Goal: Transaction & Acquisition: Purchase product/service

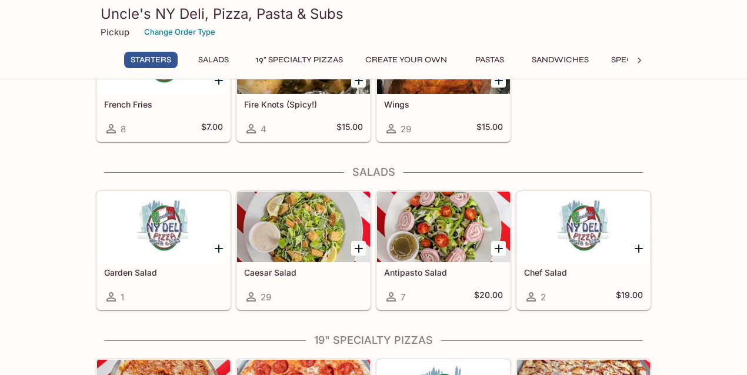
scroll to position [313, 0]
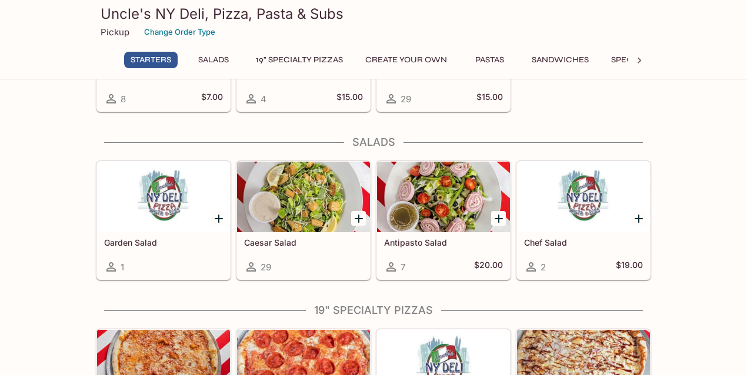
click at [636, 56] on icon at bounding box center [639, 61] width 12 height 12
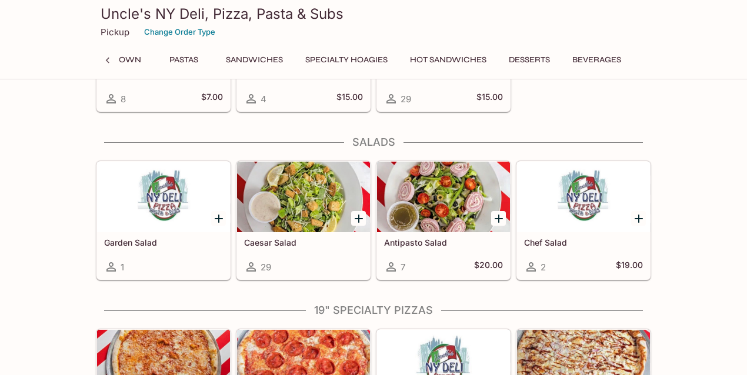
click at [345, 56] on button "Specialty Hoagies" at bounding box center [346, 60] width 95 height 16
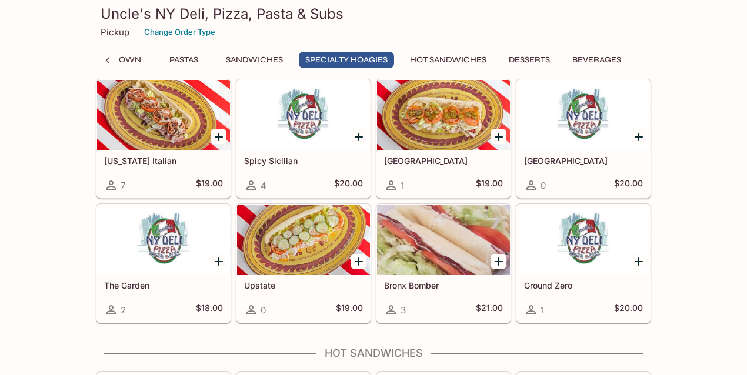
scroll to position [1883, 0]
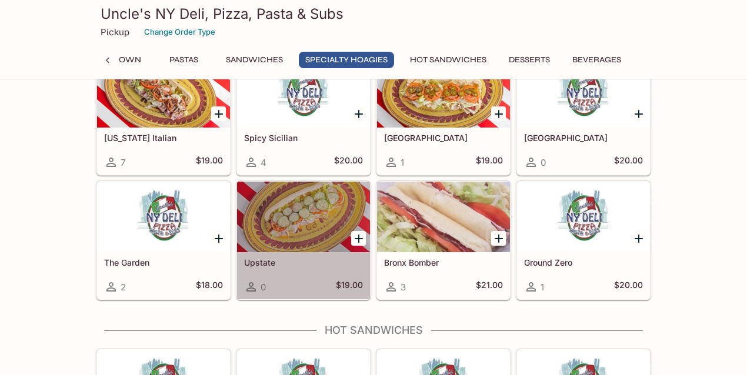
click at [287, 202] on div at bounding box center [303, 217] width 133 height 71
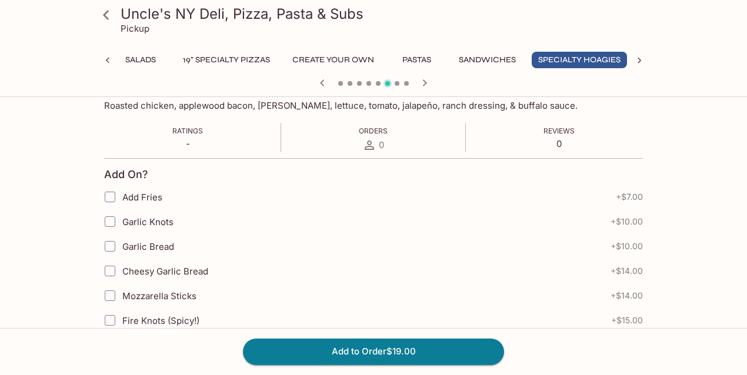
scroll to position [196, 0]
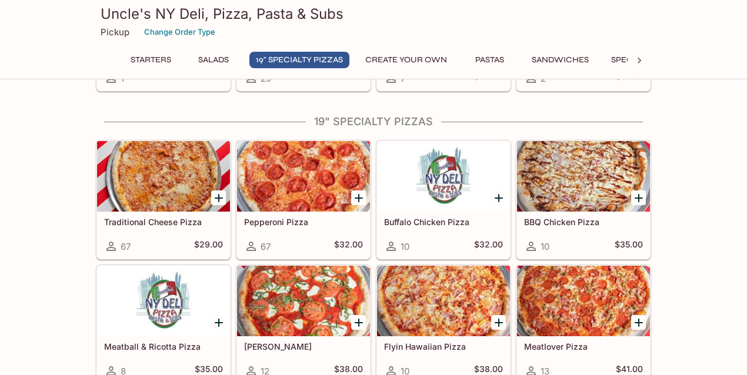
scroll to position [433, 0]
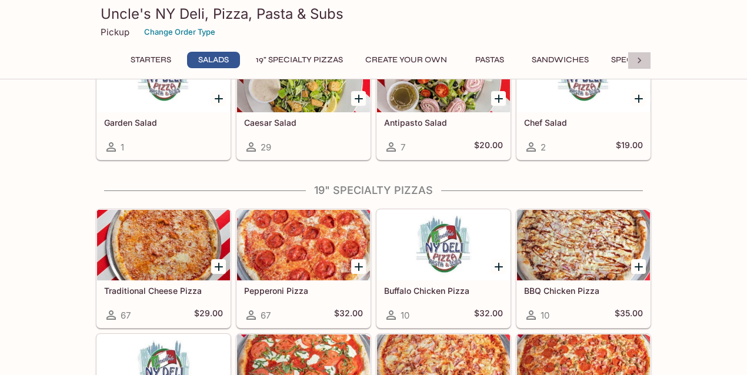
click at [636, 59] on icon at bounding box center [639, 61] width 12 height 12
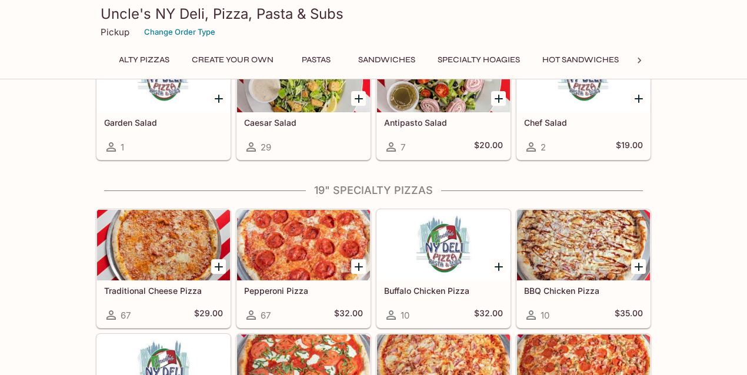
scroll to position [0, 307]
click at [240, 56] on button "Sandwiches" at bounding box center [254, 60] width 70 height 16
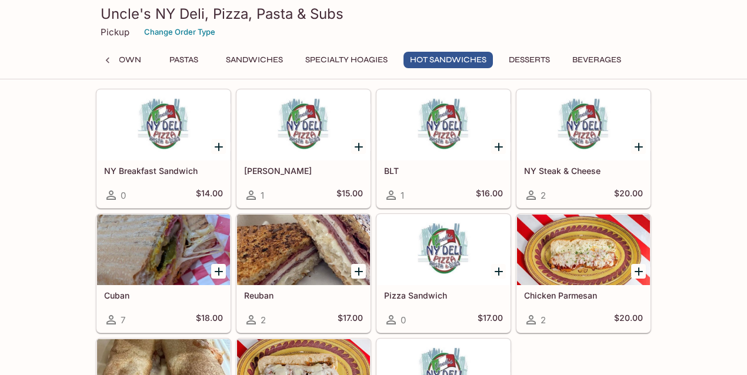
scroll to position [2140, 0]
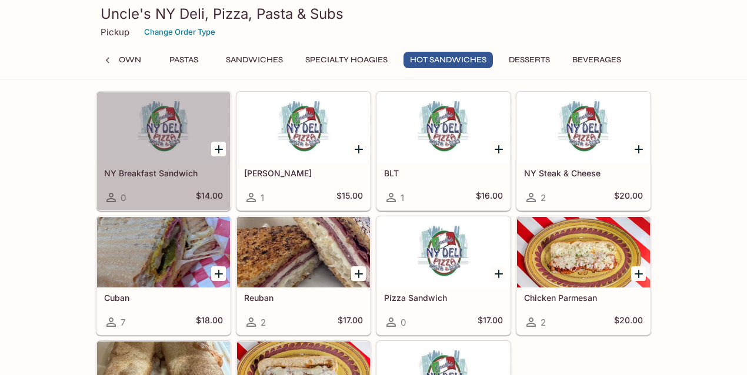
click at [159, 121] on div at bounding box center [163, 127] width 133 height 71
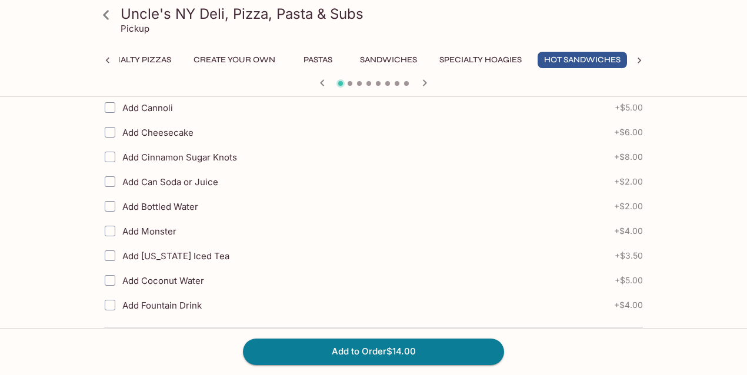
scroll to position [638, 0]
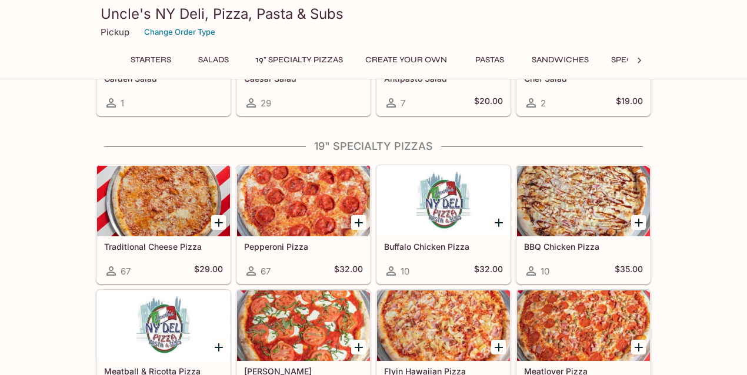
scroll to position [473, 0]
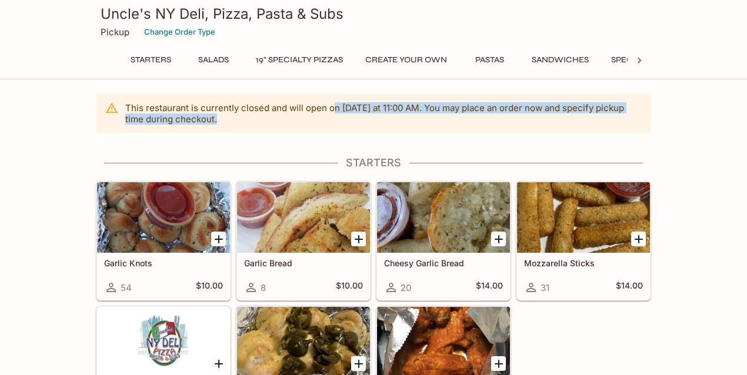
drag, startPoint x: 339, startPoint y: 110, endPoint x: 430, endPoint y: 121, distance: 91.8
click at [430, 121] on p "This restaurant is currently closed and will open [DATE] at 11:00 AM . You may …" at bounding box center [383, 113] width 516 height 22
click at [641, 59] on icon at bounding box center [639, 61] width 12 height 12
click at [441, 60] on button "Hot Sandwiches" at bounding box center [447, 60] width 89 height 16
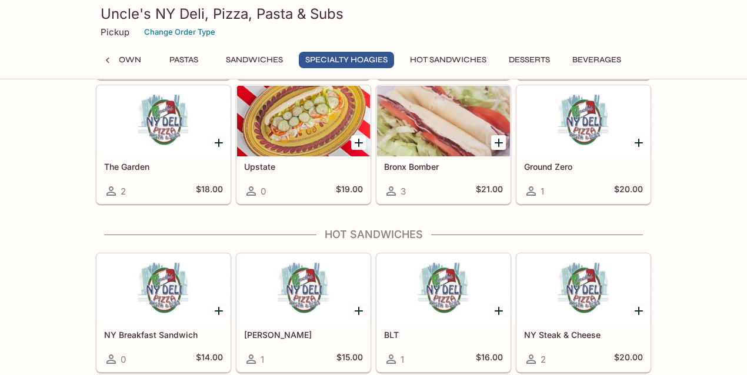
scroll to position [1978, 0]
click at [156, 280] on div at bounding box center [163, 290] width 133 height 71
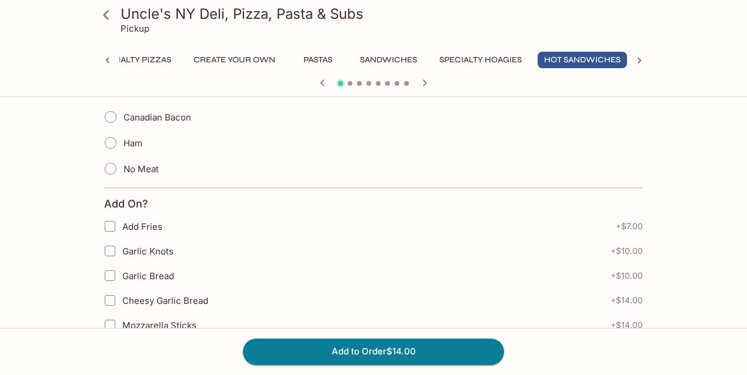
scroll to position [353, 0]
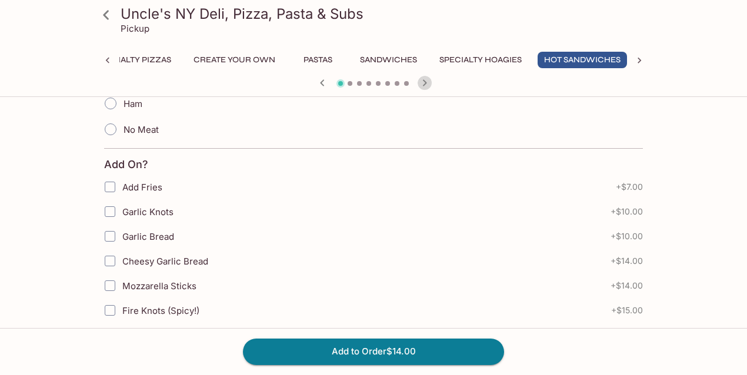
click at [425, 80] on icon "button" at bounding box center [425, 83] width 14 height 14
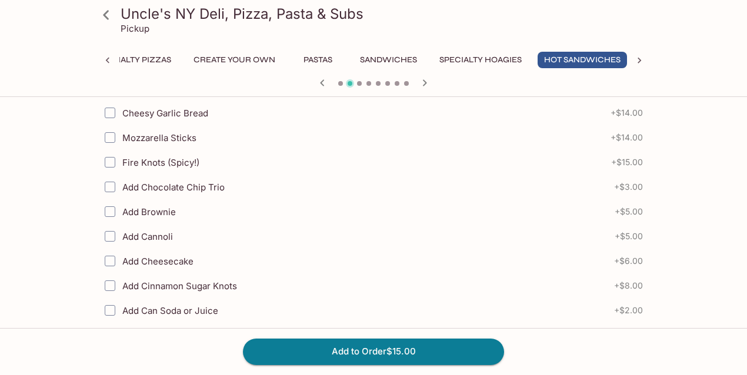
click at [425, 81] on icon "button" at bounding box center [425, 83] width 14 height 14
click at [425, 81] on icon "button" at bounding box center [425, 82] width 4 height 6
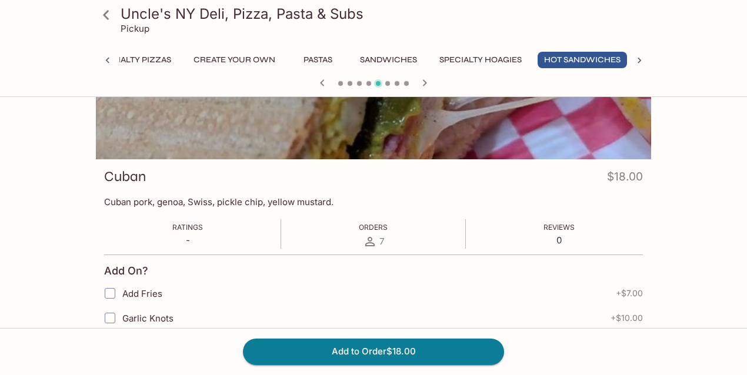
scroll to position [0, 0]
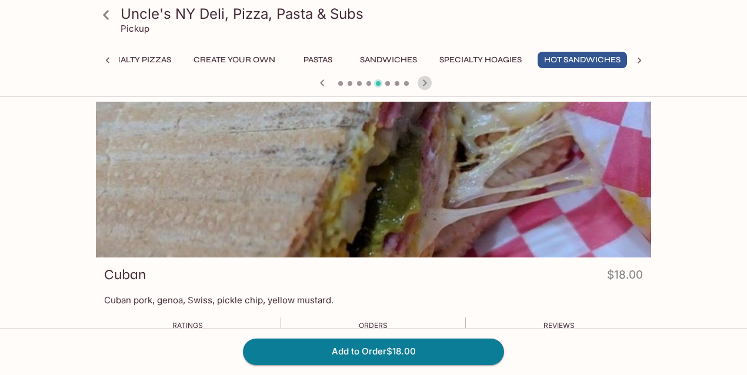
click at [425, 81] on icon "button" at bounding box center [425, 82] width 4 height 6
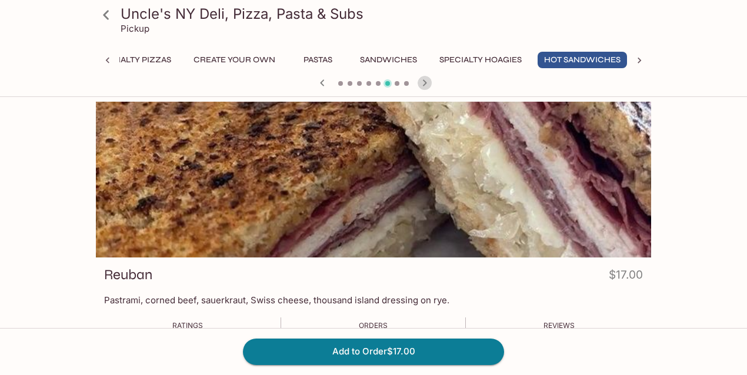
click at [425, 81] on icon "button" at bounding box center [425, 82] width 4 height 6
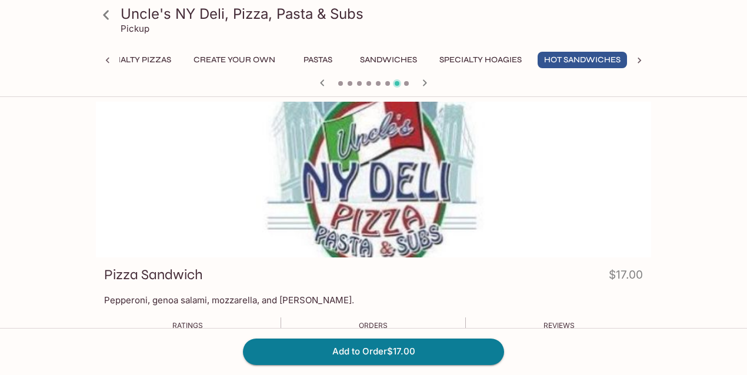
click at [425, 81] on icon "button" at bounding box center [425, 82] width 4 height 6
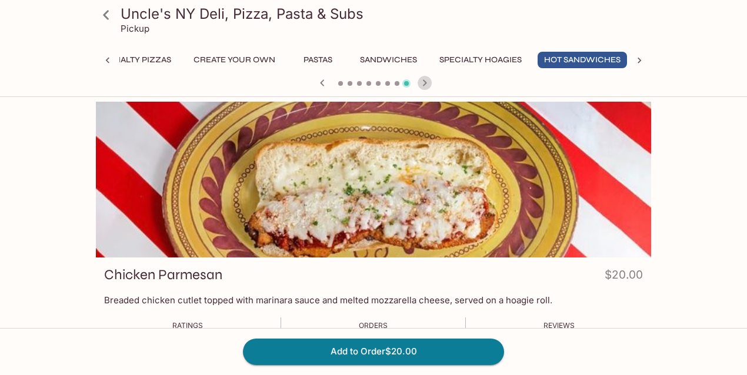
click at [425, 81] on icon "button" at bounding box center [425, 82] width 4 height 6
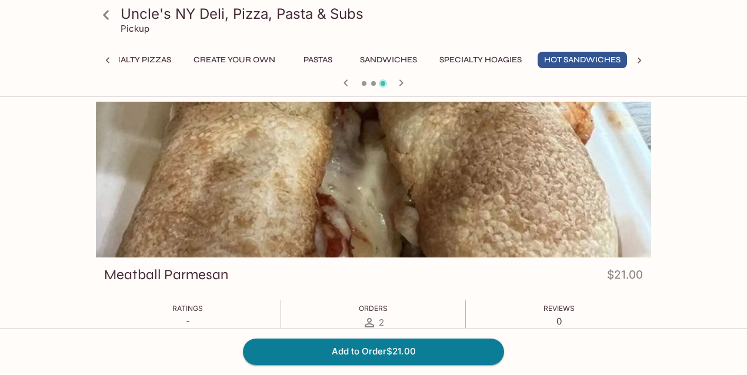
click at [425, 81] on div at bounding box center [373, 84] width 565 height 18
click at [399, 84] on icon "button" at bounding box center [401, 83] width 14 height 14
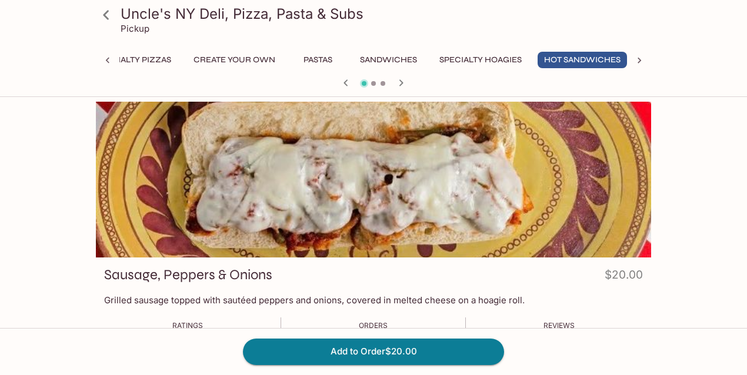
click at [399, 84] on icon "button" at bounding box center [401, 83] width 14 height 14
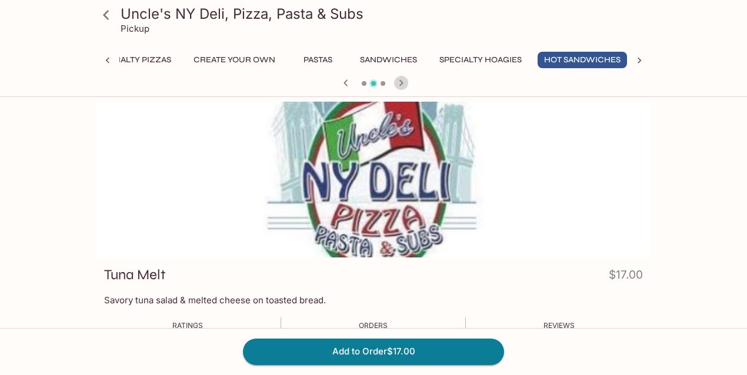
click at [399, 84] on icon "button" at bounding box center [401, 83] width 14 height 14
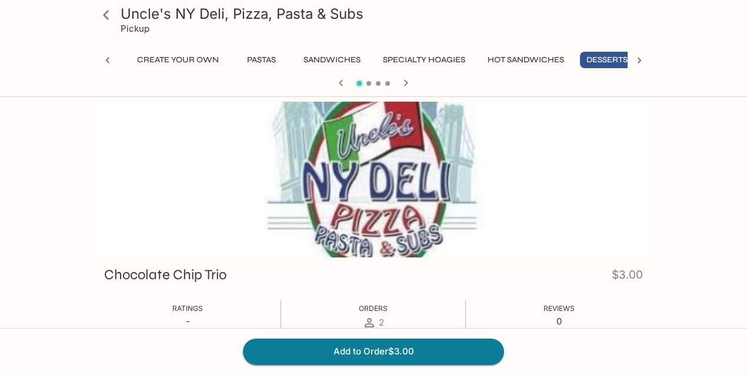
scroll to position [0, 236]
click at [405, 82] on icon "button" at bounding box center [406, 83] width 14 height 14
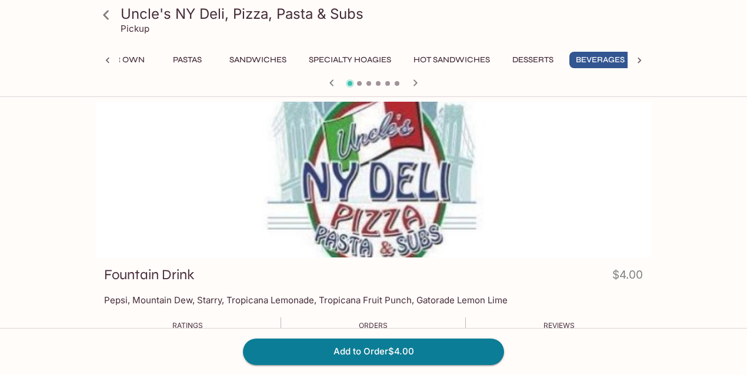
scroll to position [0, 307]
click at [405, 82] on div at bounding box center [373, 84] width 565 height 18
click at [108, 55] on icon at bounding box center [108, 61] width 12 height 12
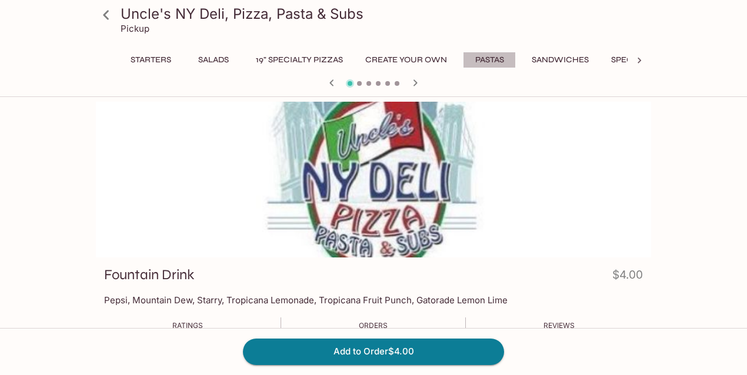
click at [502, 58] on button "Pastas" at bounding box center [489, 60] width 53 height 16
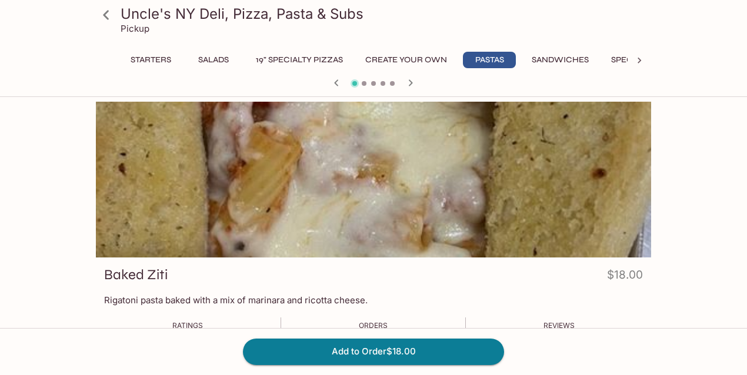
click at [410, 81] on icon "button" at bounding box center [411, 82] width 4 height 6
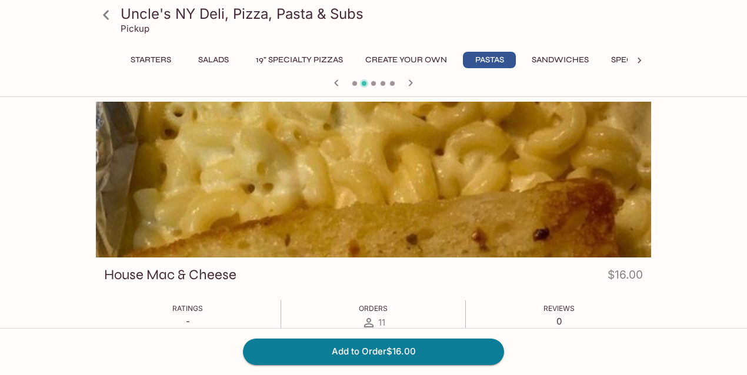
click at [410, 81] on icon "button" at bounding box center [411, 82] width 4 height 6
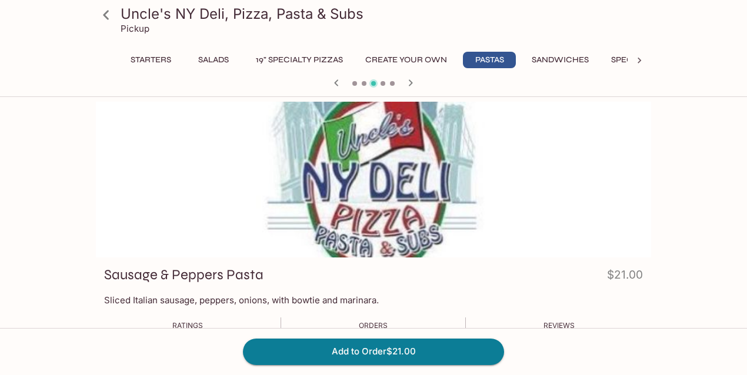
click at [336, 82] on icon "button" at bounding box center [336, 83] width 14 height 14
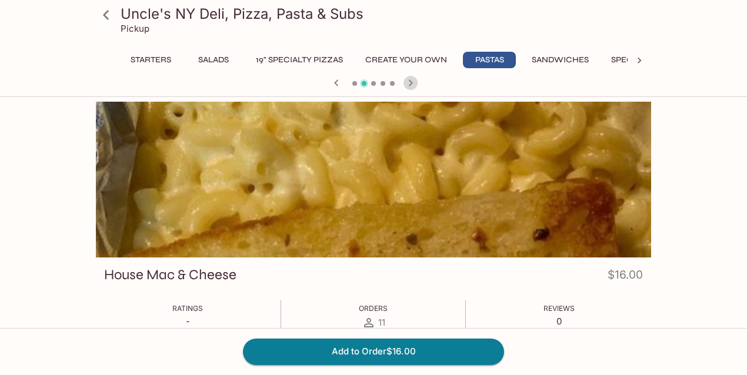
click at [409, 80] on icon "button" at bounding box center [411, 82] width 4 height 6
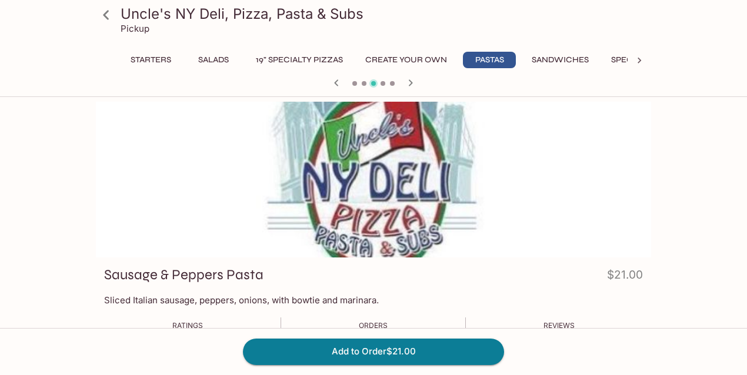
click at [409, 80] on icon "button" at bounding box center [411, 82] width 4 height 6
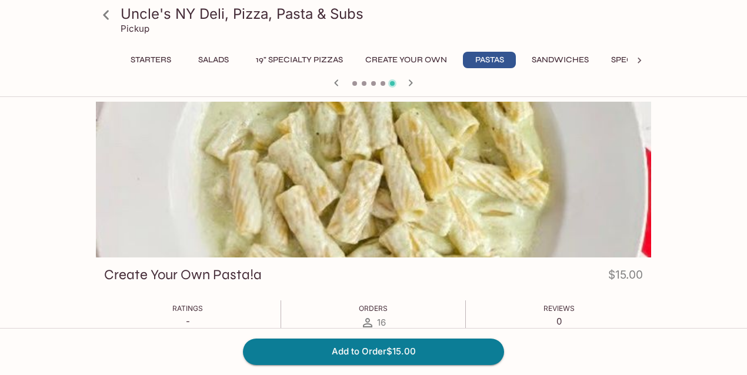
click at [409, 80] on icon "button" at bounding box center [411, 82] width 4 height 6
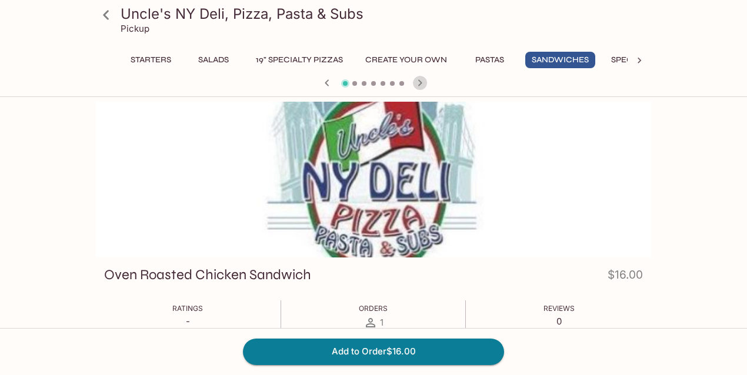
click at [422, 81] on icon "button" at bounding box center [420, 83] width 14 height 14
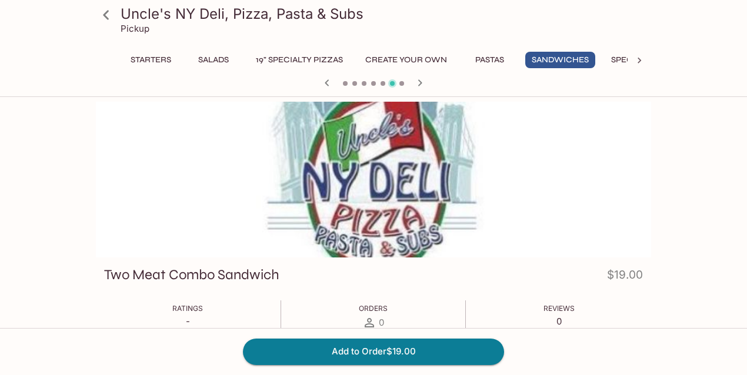
click at [422, 81] on icon "button" at bounding box center [420, 83] width 14 height 14
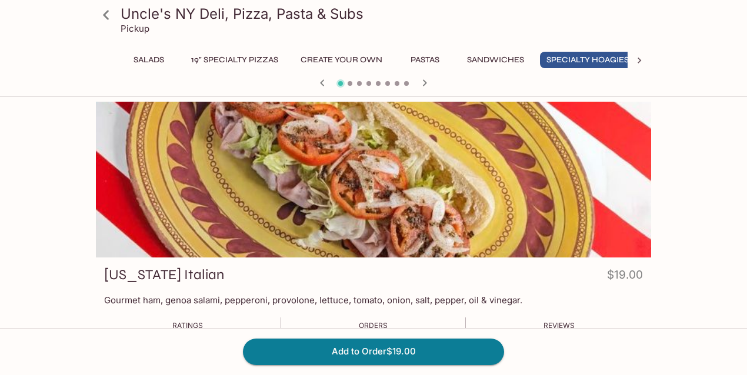
scroll to position [0, 73]
click at [425, 79] on icon "button" at bounding box center [425, 83] width 14 height 14
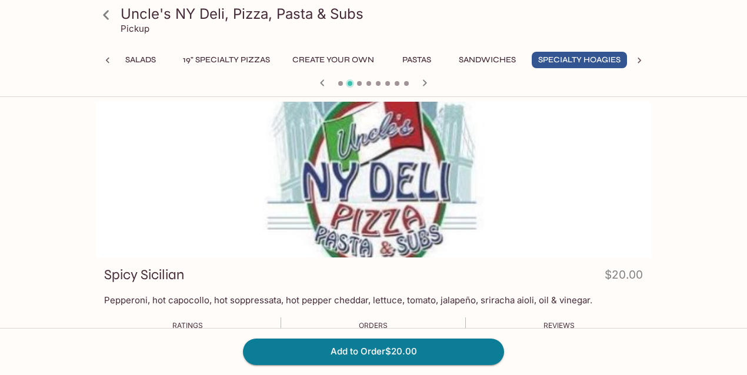
click at [425, 79] on icon "button" at bounding box center [425, 83] width 14 height 14
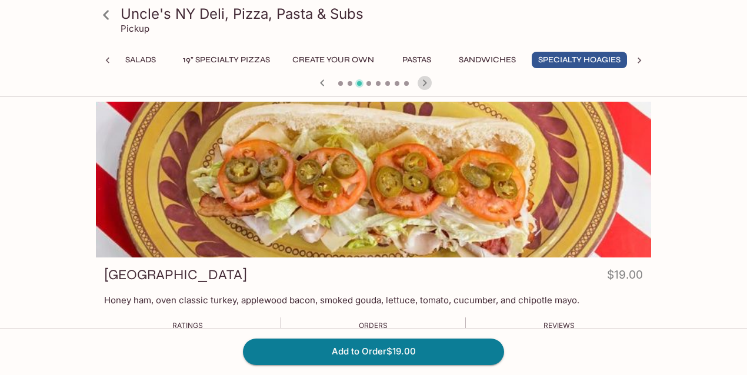
click at [425, 85] on icon "button" at bounding box center [425, 83] width 14 height 14
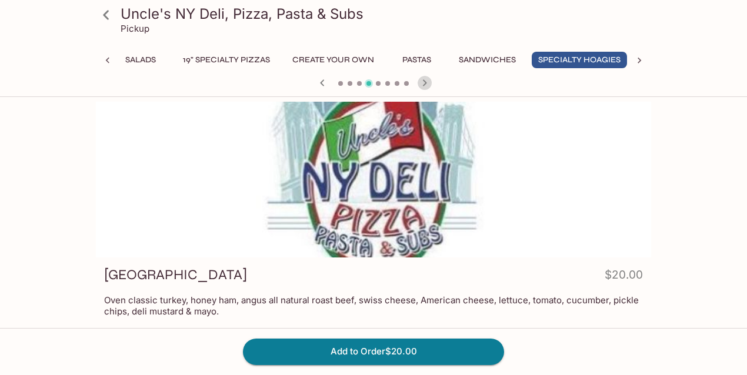
click at [425, 85] on icon "button" at bounding box center [425, 83] width 14 height 14
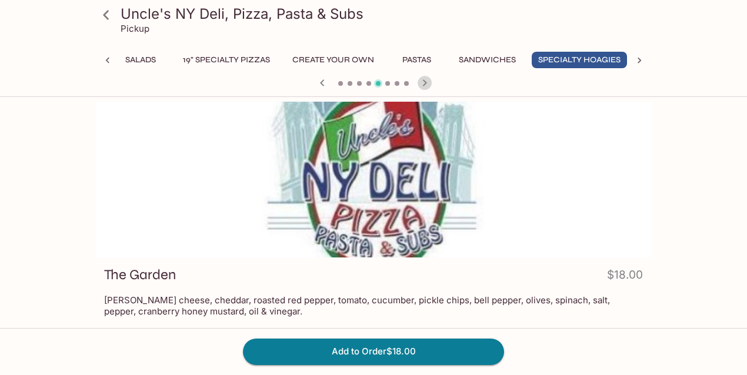
click at [425, 85] on icon "button" at bounding box center [425, 83] width 14 height 14
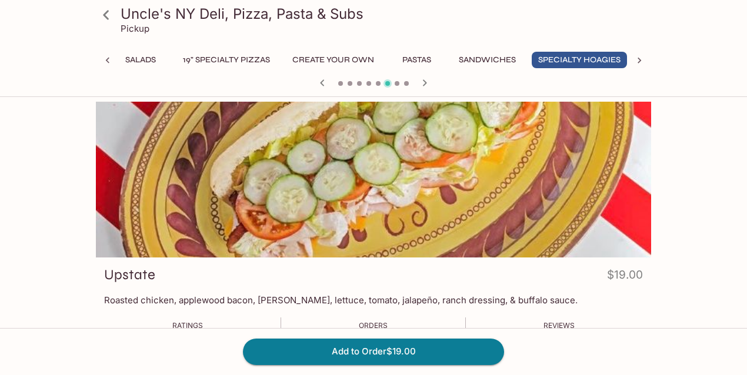
click at [425, 85] on icon "button" at bounding box center [425, 83] width 14 height 14
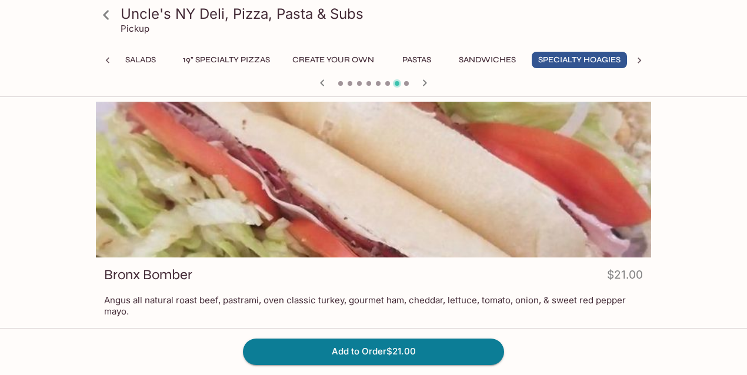
click at [426, 80] on icon "button" at bounding box center [425, 83] width 14 height 14
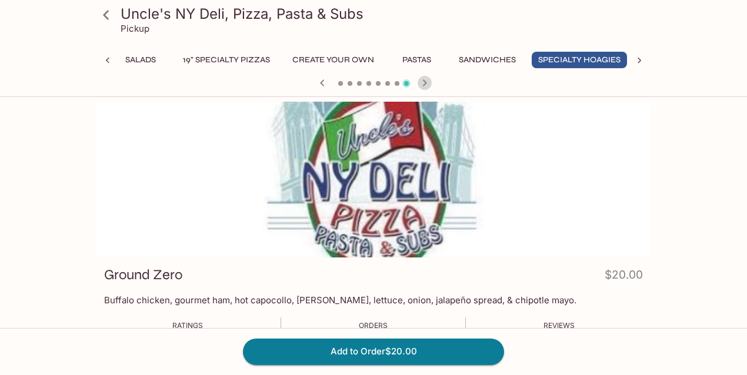
click at [426, 80] on icon "button" at bounding box center [425, 83] width 14 height 14
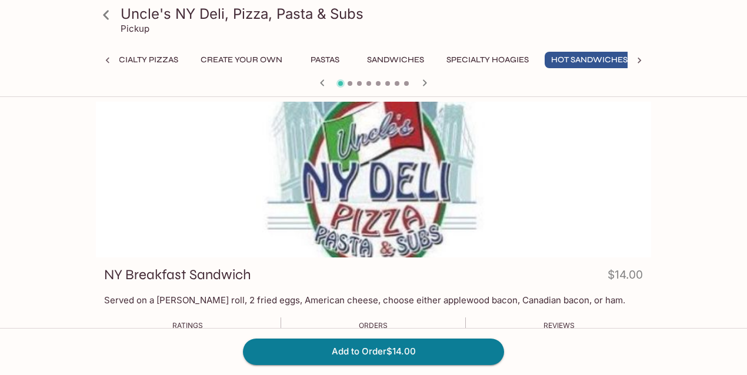
scroll to position [0, 172]
click at [426, 80] on icon "button" at bounding box center [425, 83] width 14 height 14
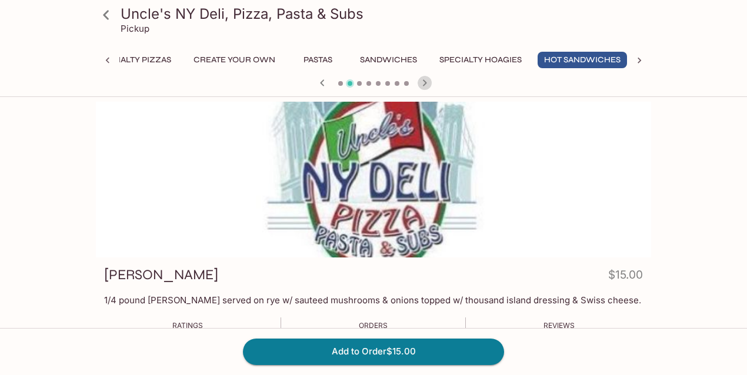
click at [426, 80] on icon "button" at bounding box center [425, 83] width 14 height 14
